Goal: Transaction & Acquisition: Purchase product/service

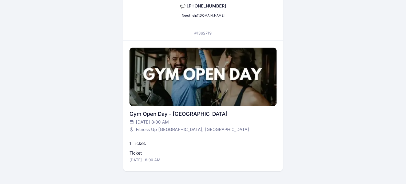
scroll to position [127, 0]
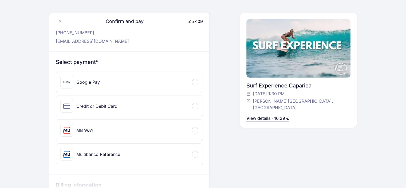
scroll to position [36, 0]
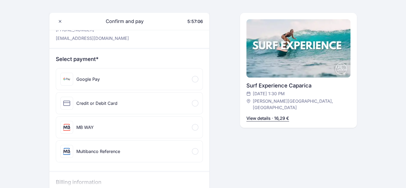
click at [127, 103] on div "Credit or Debit Card" at bounding box center [129, 102] width 147 height 21
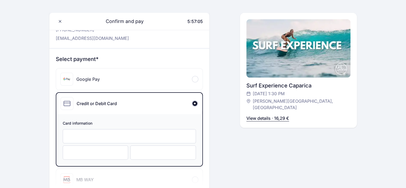
click at [107, 132] on div at bounding box center [129, 136] width 133 height 14
click at [120, 159] on div "Card information" at bounding box center [129, 140] width 146 height 52
click at [136, 147] on div at bounding box center [163, 152] width 66 height 14
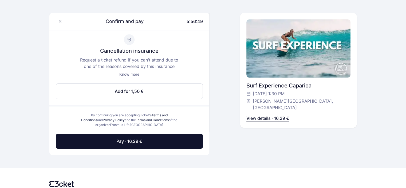
scroll to position [287, 0]
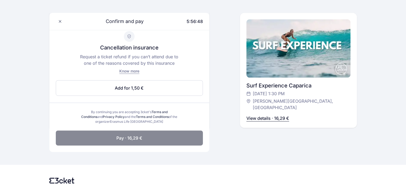
click at [129, 138] on span "Pay · 16,29 €" at bounding box center [129, 138] width 26 height 6
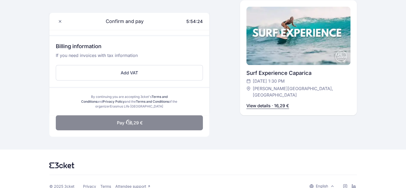
scroll to position [225, 0]
